Goal: Navigation & Orientation: Find specific page/section

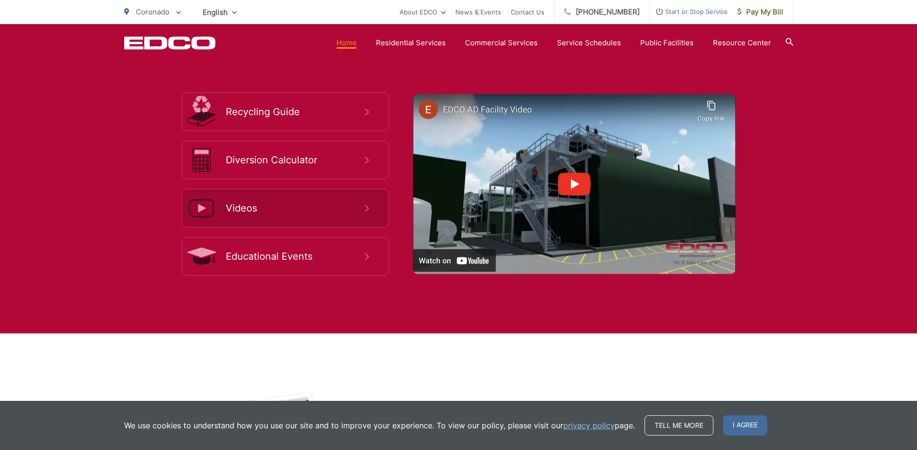
scroll to position [1795, 0]
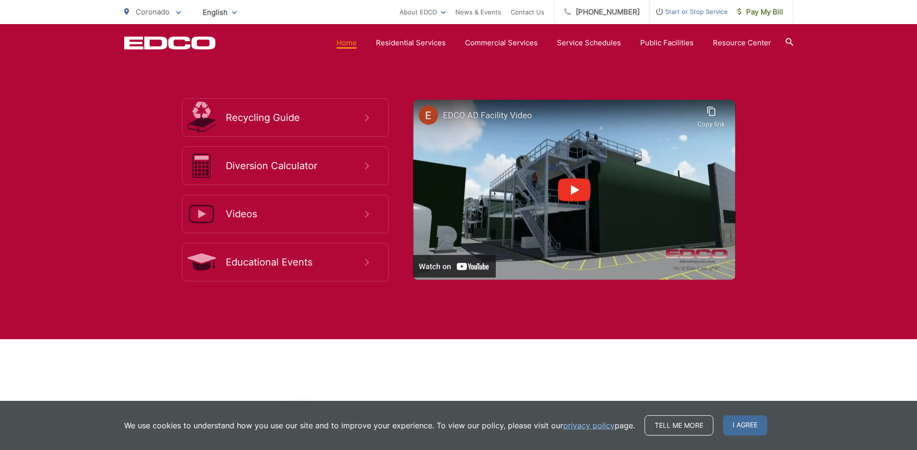
click at [350, 41] on link "Home" at bounding box center [347, 43] width 20 height 12
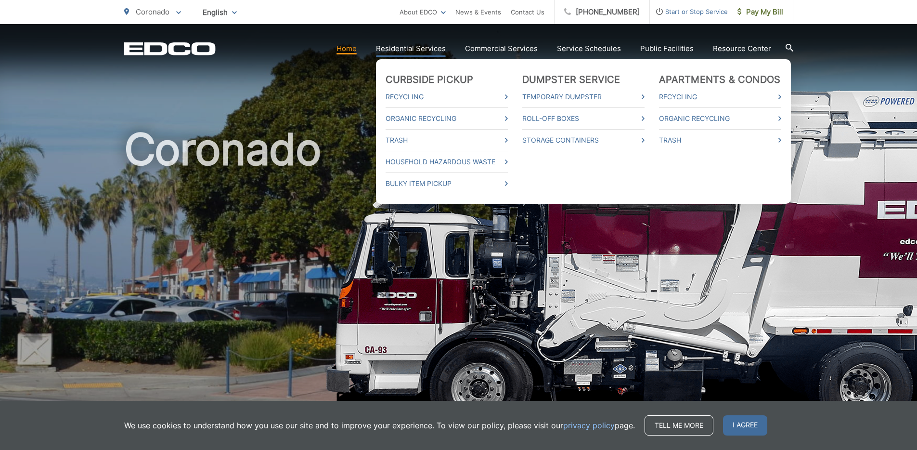
click at [413, 49] on link "Residential Services" at bounding box center [411, 49] width 70 height 12
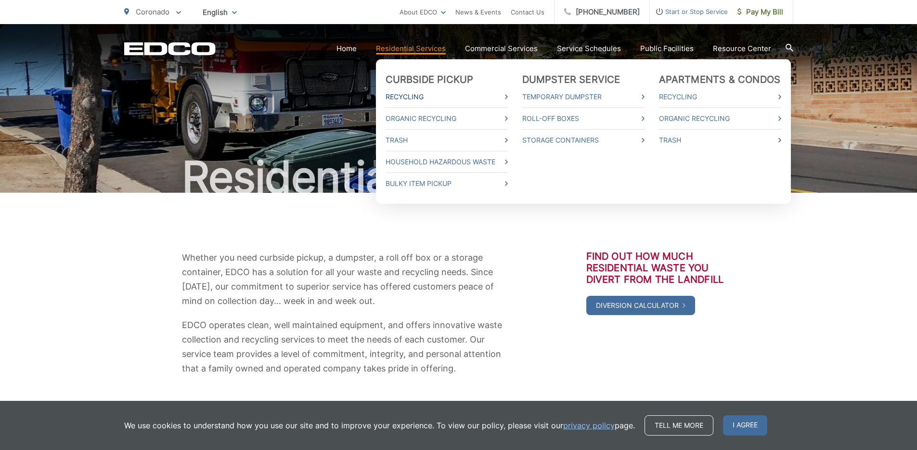
click at [414, 95] on link "Recycling" at bounding box center [447, 97] width 122 height 12
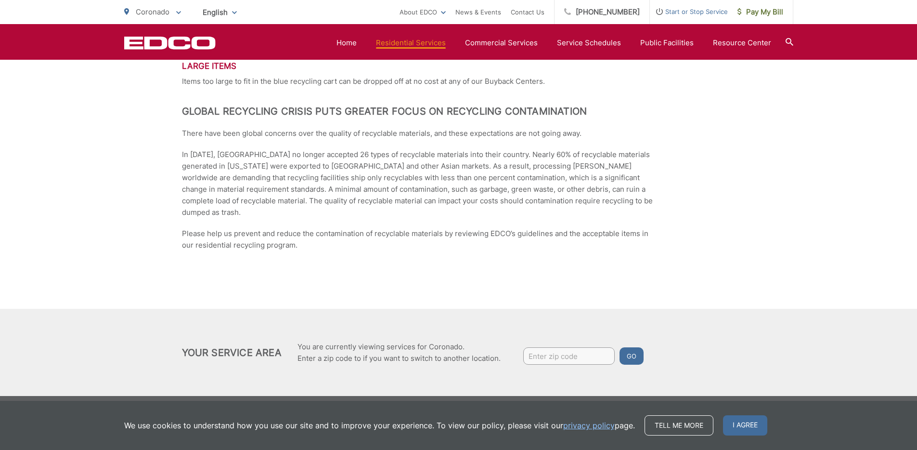
scroll to position [1261, 0]
